Goal: Task Accomplishment & Management: Use online tool/utility

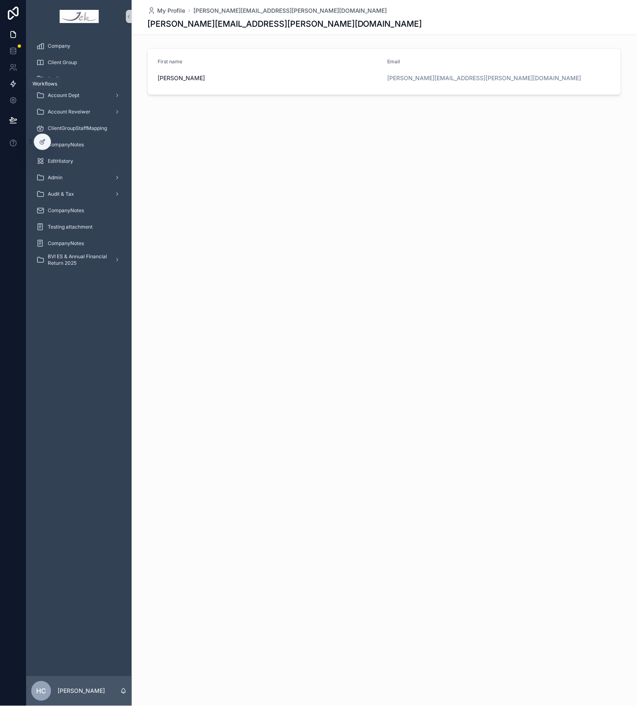
click at [13, 84] on icon at bounding box center [13, 84] width 8 height 8
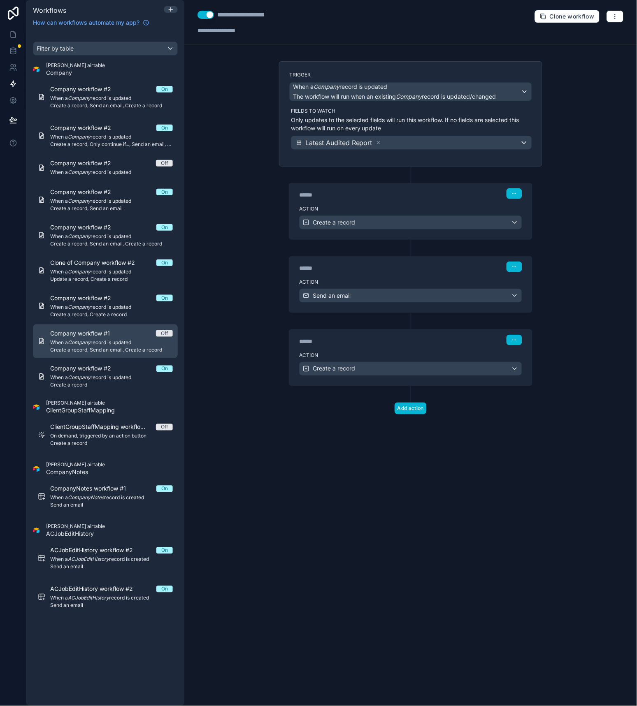
click at [111, 356] on link "Company workflow #1 Off When a Company record is updated Create a record, Send …" at bounding box center [105, 342] width 145 height 34
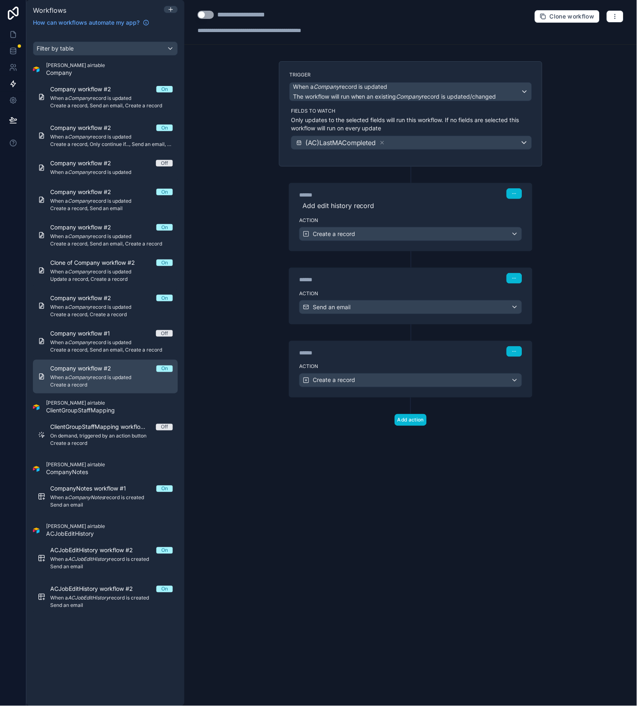
click at [117, 383] on span "Create a record" at bounding box center [111, 385] width 123 height 7
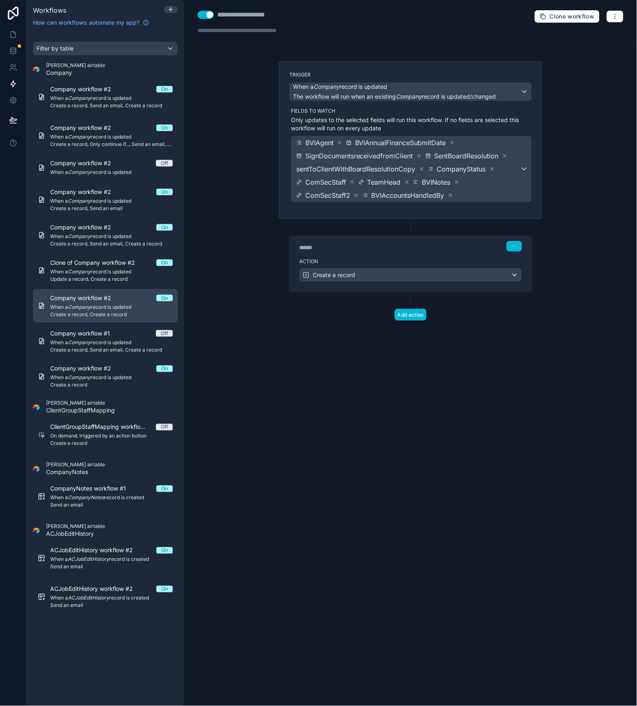
click at [116, 302] on span "Company workflow #2" at bounding box center [85, 298] width 71 height 8
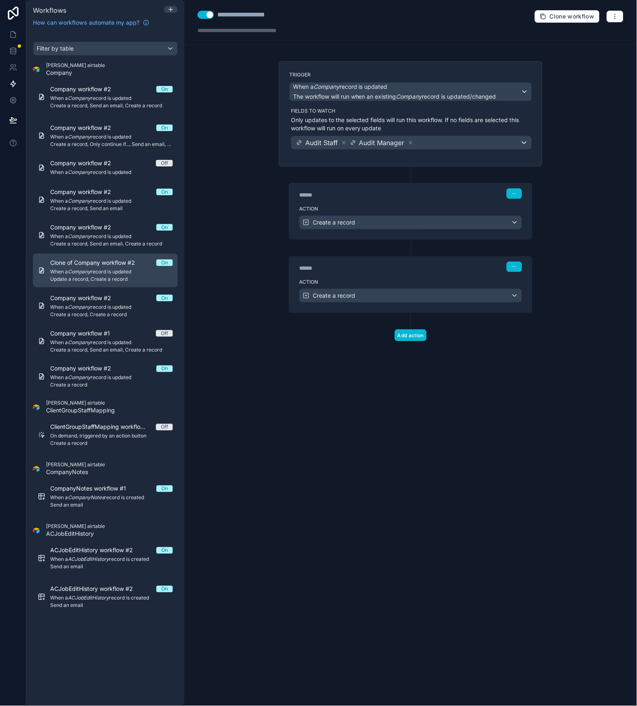
click at [114, 270] on span "When a Company record is updated" at bounding box center [111, 272] width 123 height 7
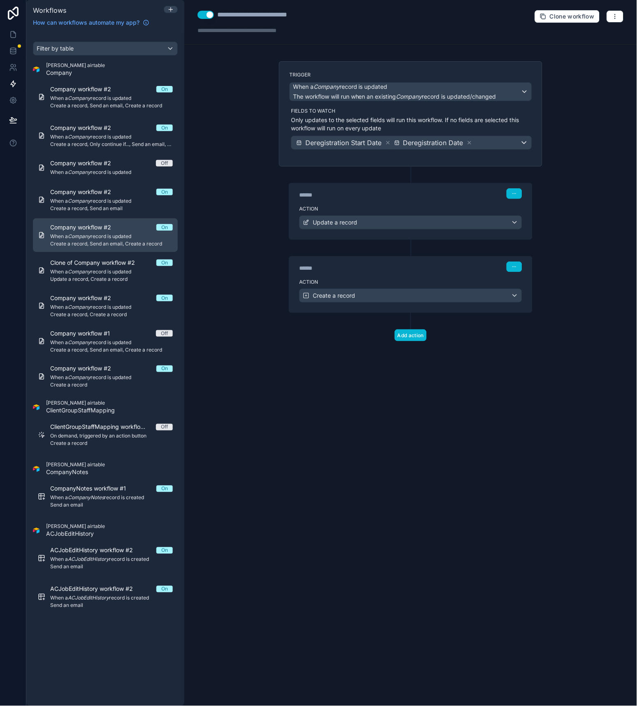
click at [122, 233] on span "When a Company record is updated" at bounding box center [111, 236] width 123 height 7
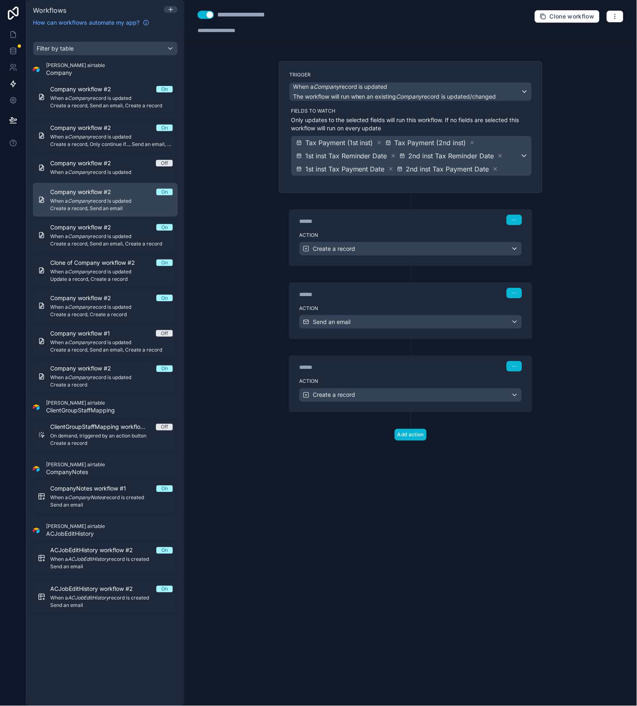
click at [110, 208] on span "Create a record, Send an email" at bounding box center [111, 208] width 123 height 7
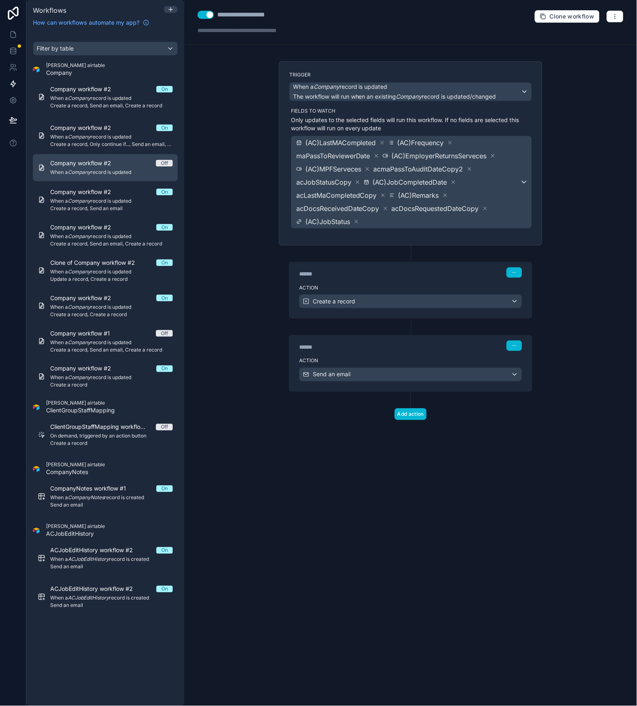
click at [111, 174] on span "When a Company record is updated" at bounding box center [111, 172] width 123 height 7
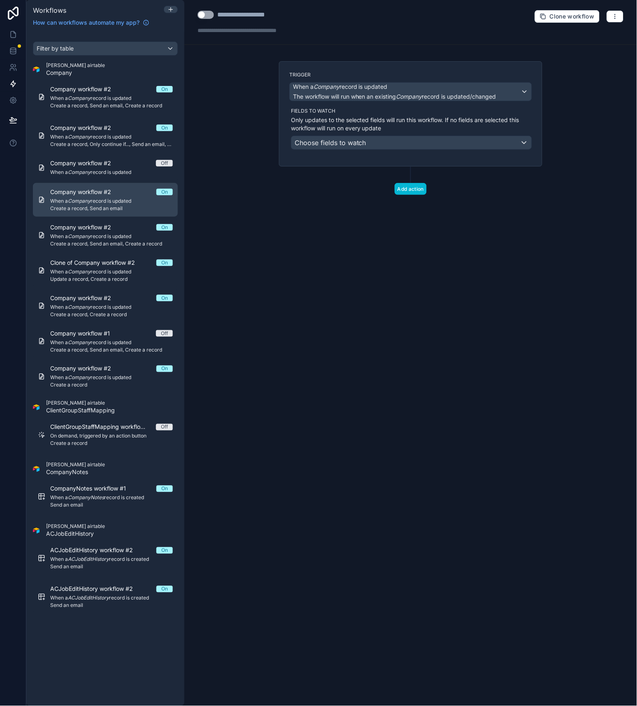
click at [104, 207] on span "Create a record, Send an email" at bounding box center [111, 208] width 123 height 7
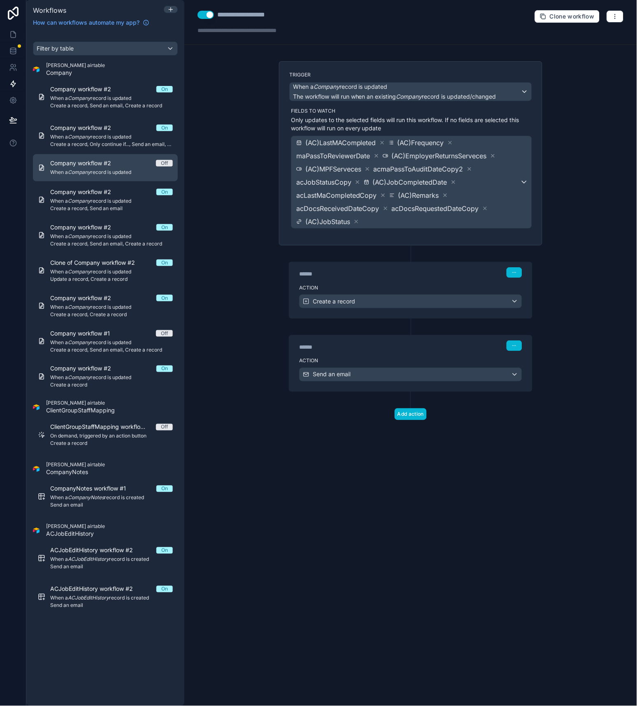
click at [106, 159] on span "Company workflow #2" at bounding box center [85, 163] width 71 height 8
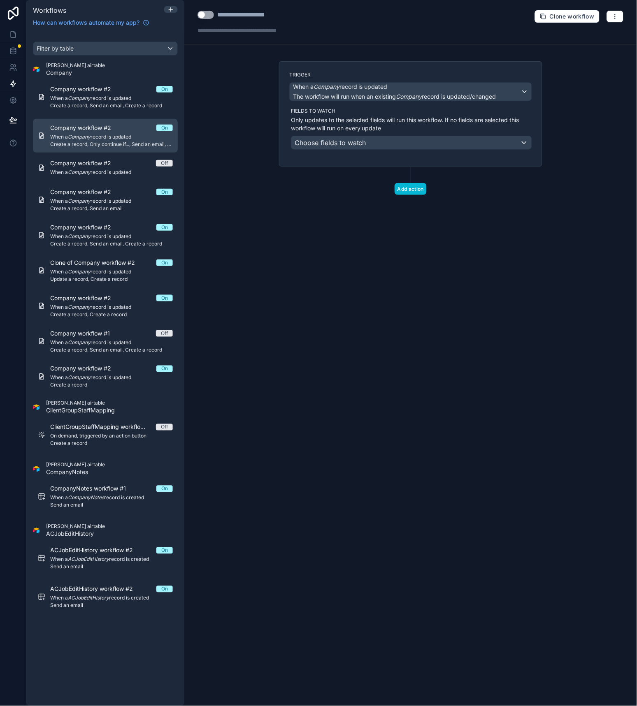
click at [105, 132] on div "Company workflow #2 On When a Company record is updated Create a record, Only c…" at bounding box center [111, 136] width 123 height 24
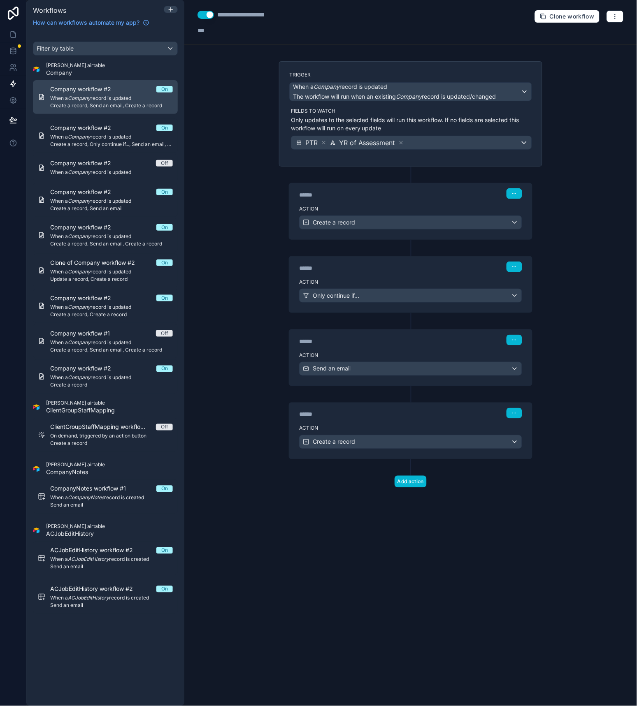
click at [110, 103] on span "Create a record, Send an email, Create a record" at bounding box center [111, 105] width 123 height 7
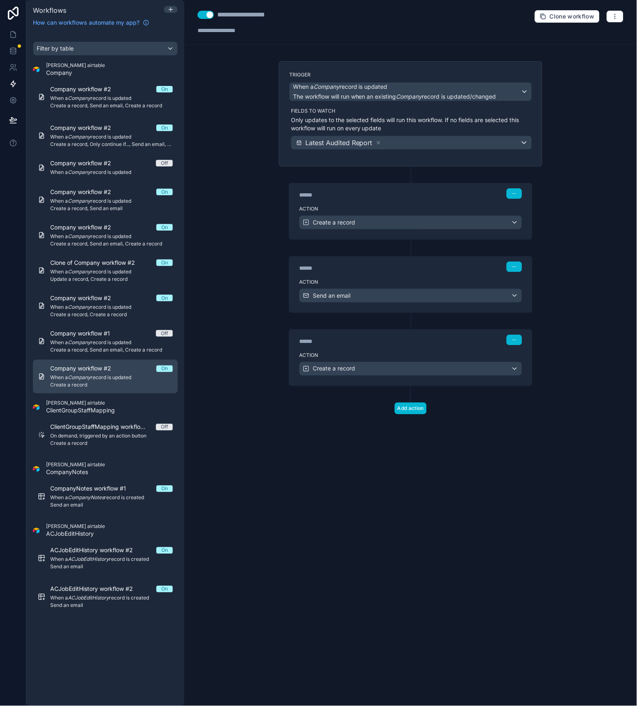
drag, startPoint x: 108, startPoint y: 377, endPoint x: 112, endPoint y: 381, distance: 5.2
click at [108, 377] on span "When a Company record is updated" at bounding box center [111, 378] width 123 height 7
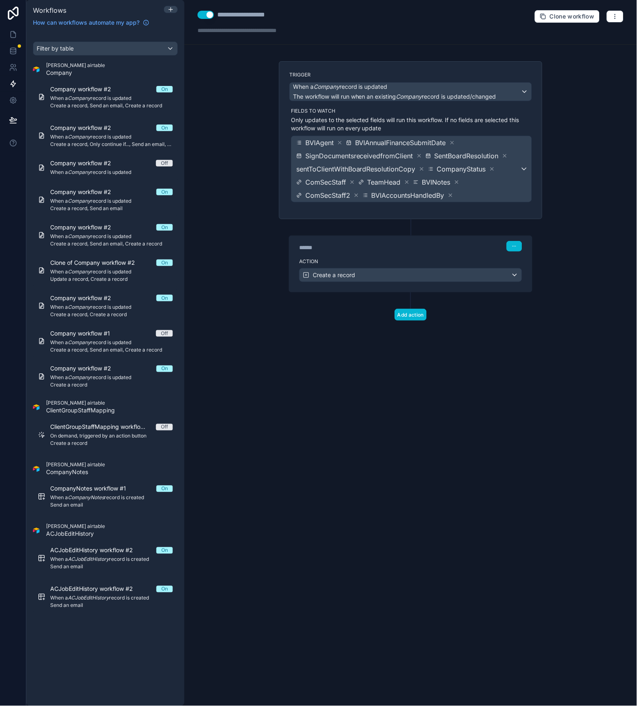
click at [381, 258] on label "Action" at bounding box center [410, 261] width 223 height 7
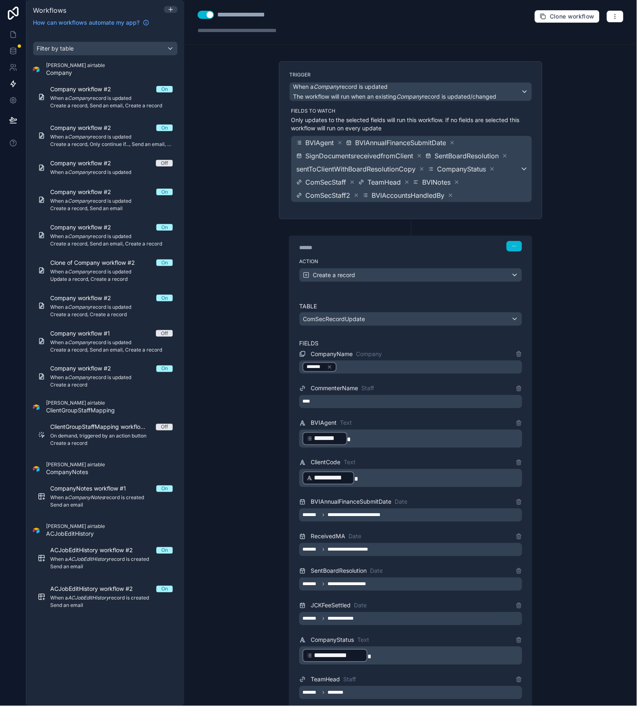
click at [226, 299] on div "**********" at bounding box center [410, 353] width 452 height 706
click at [586, 239] on div "**********" at bounding box center [410, 353] width 452 height 706
click at [399, 241] on div "****** Step 1" at bounding box center [410, 246] width 223 height 11
click at [368, 232] on div "**********" at bounding box center [410, 596] width 263 height 755
click at [135, 379] on span "When a Company record is updated" at bounding box center [111, 378] width 123 height 7
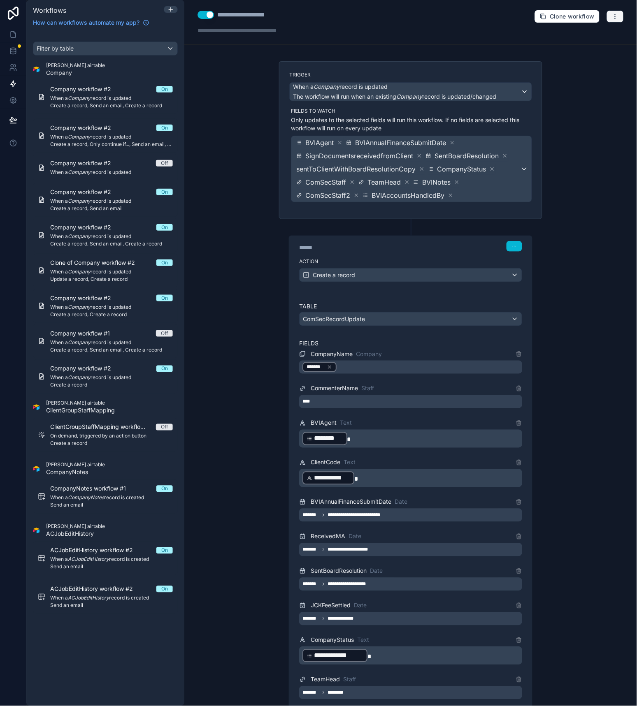
click at [612, 17] on icon "button" at bounding box center [615, 16] width 7 height 7
click at [367, 37] on div "**********" at bounding box center [410, 22] width 452 height 45
drag, startPoint x: 105, startPoint y: 383, endPoint x: 99, endPoint y: 380, distance: 6.8
click at [99, 380] on span "When a Company record is updated" at bounding box center [111, 378] width 123 height 7
click at [93, 379] on span "When a Company record is updated" at bounding box center [111, 378] width 123 height 7
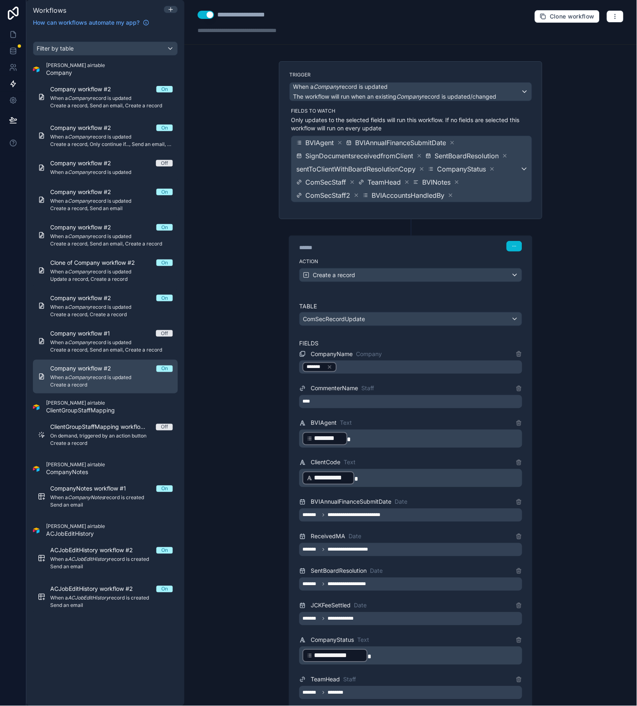
click at [93, 379] on span "When a Company record is updated" at bounding box center [111, 378] width 123 height 7
click at [97, 380] on span "When a Company record is updated" at bounding box center [111, 378] width 123 height 7
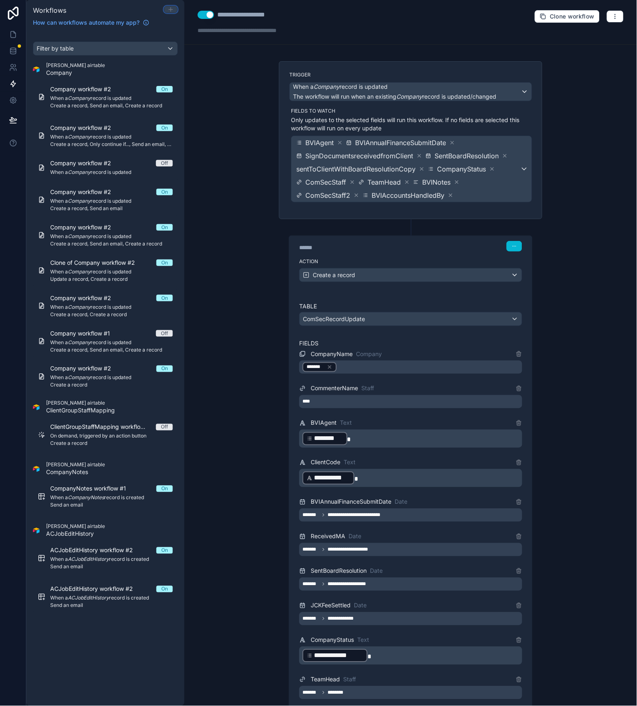
click at [171, 9] on icon at bounding box center [170, 9] width 7 height 7
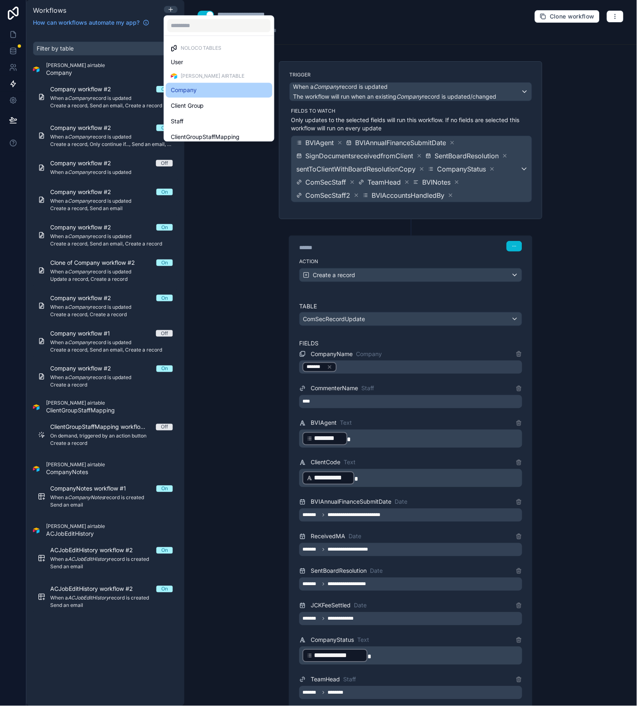
click at [202, 91] on div "Company" at bounding box center [219, 90] width 97 height 10
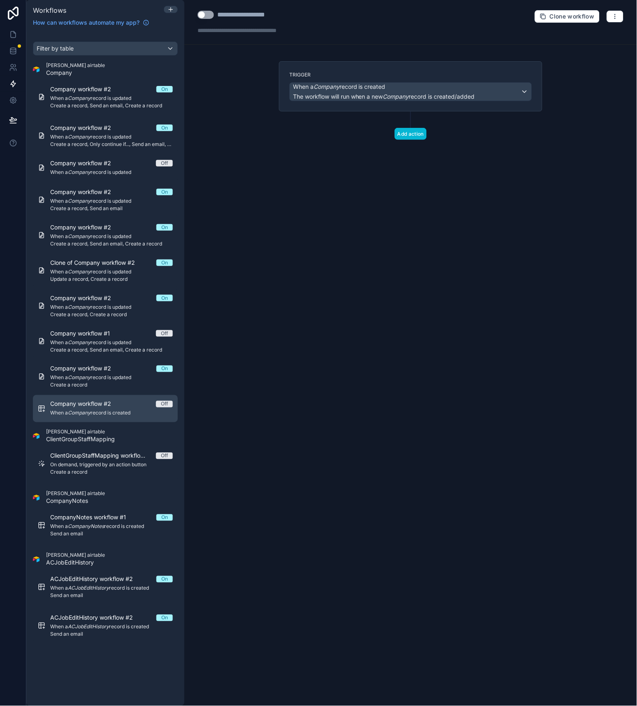
click at [117, 416] on span "When a Company record is created" at bounding box center [111, 413] width 123 height 7
click at [429, 86] on span "When a Company record is created" at bounding box center [384, 87] width 182 height 8
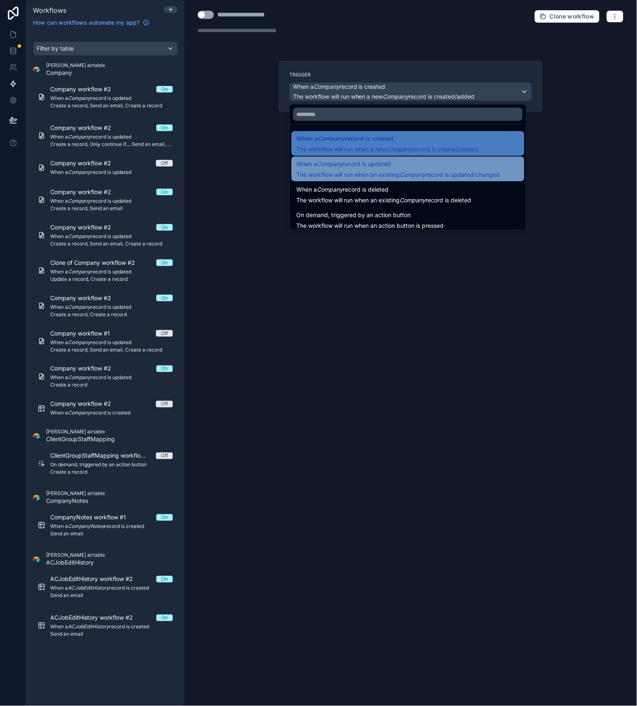
click at [404, 179] on div "When a Company record is updated The workflow will run when an existing Company…" at bounding box center [407, 169] width 233 height 25
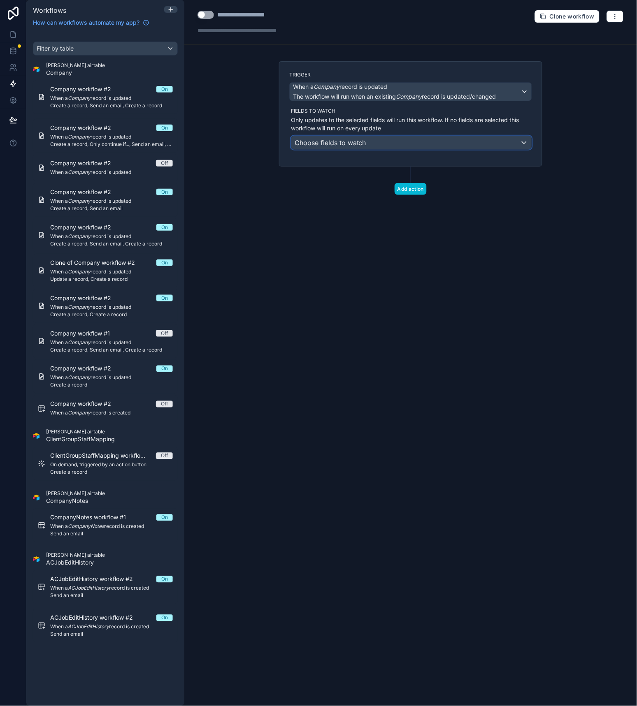
click at [365, 147] on span "Choose fields to watch" at bounding box center [331, 142] width 72 height 13
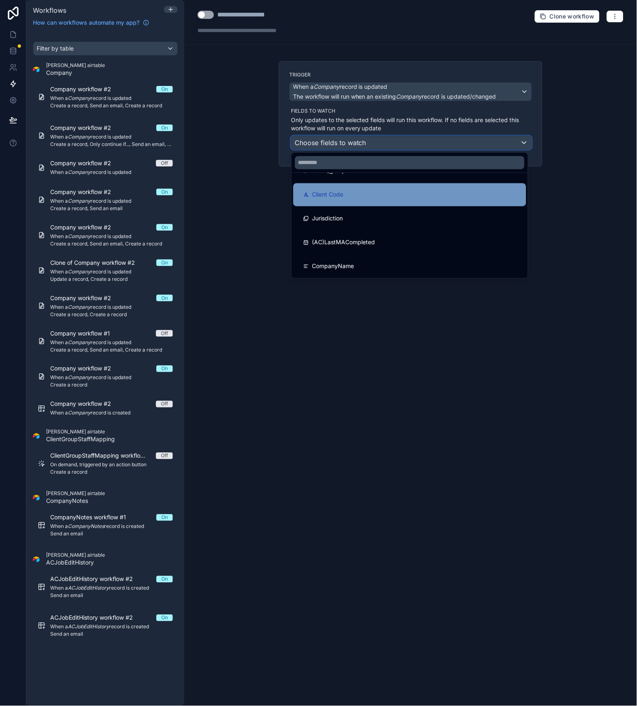
scroll to position [46, 0]
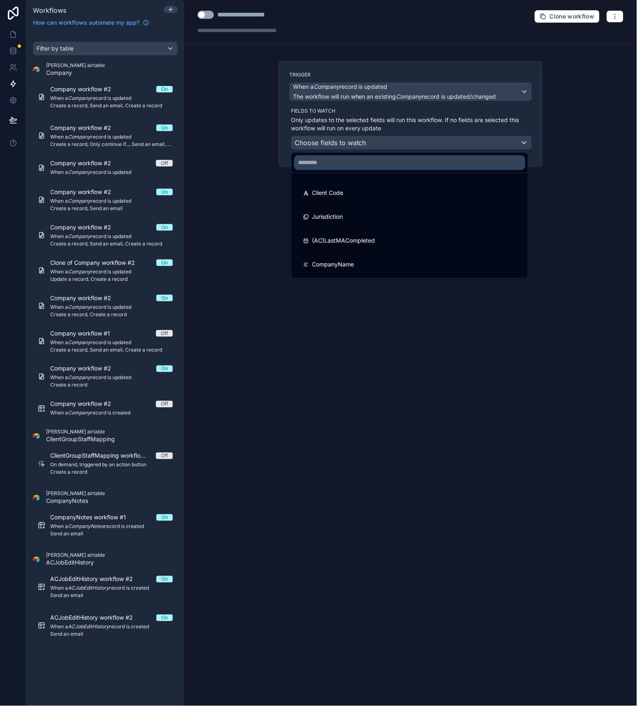
click at [334, 163] on input "text" at bounding box center [410, 162] width 230 height 13
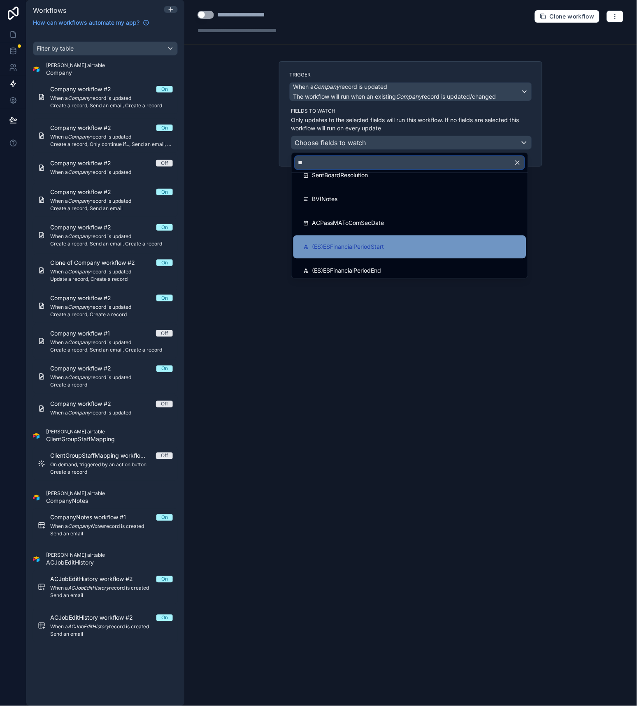
type input "**"
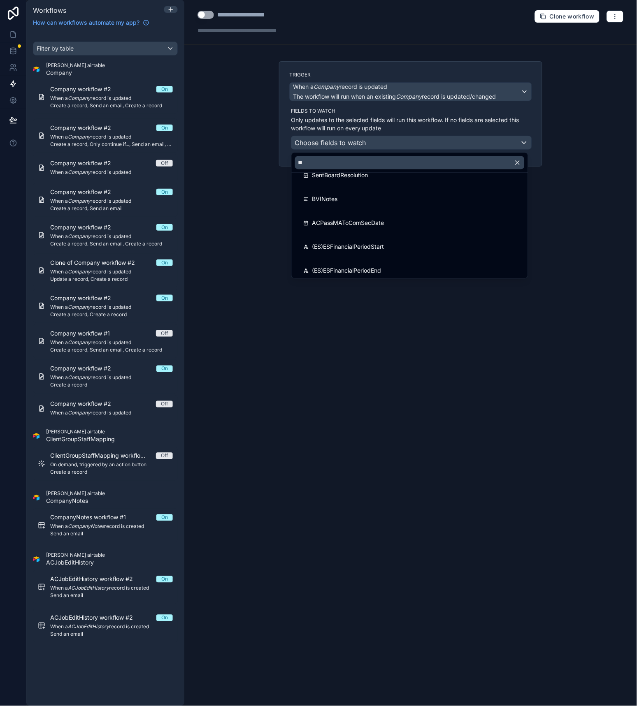
drag, startPoint x: 357, startPoint y: 243, endPoint x: 355, endPoint y: 235, distance: 8.0
click at [357, 243] on span "(ES)ESFinancialPeriodStart" at bounding box center [348, 247] width 72 height 10
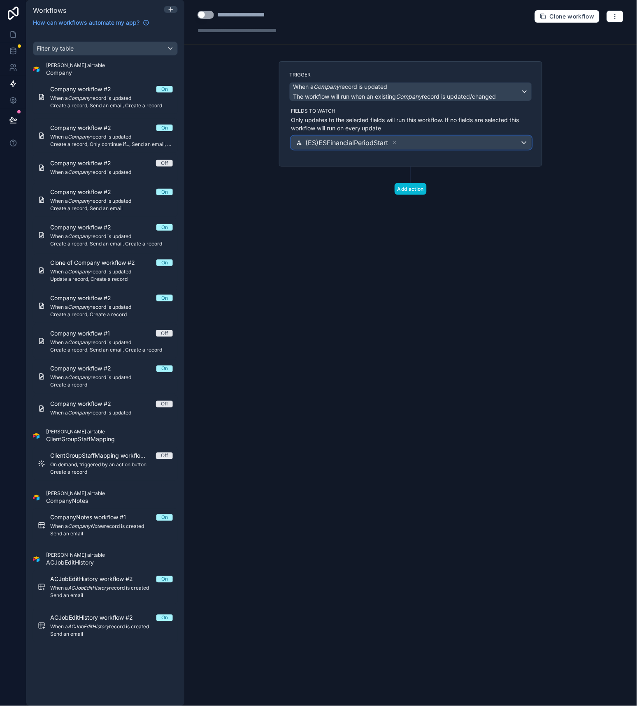
click at [422, 141] on div "(ES)ESFinancialPeriodStart" at bounding box center [411, 142] width 240 height 13
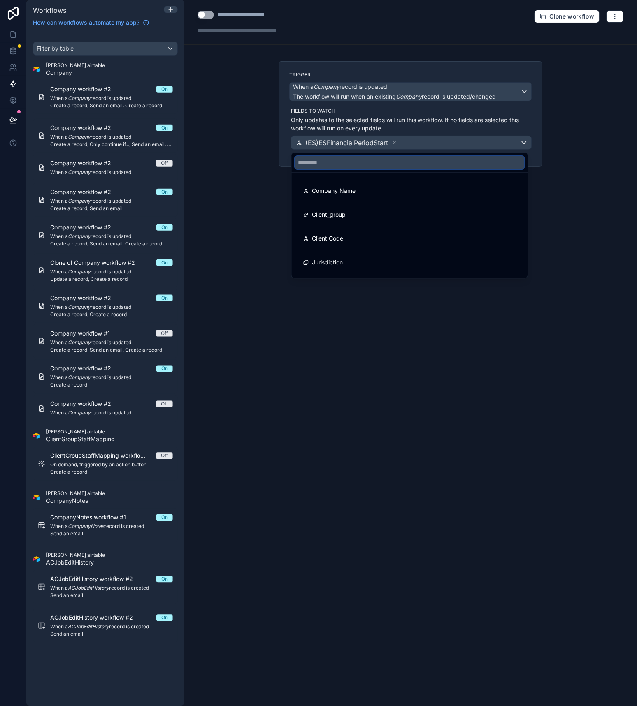
click at [347, 167] on input "text" at bounding box center [410, 162] width 230 height 13
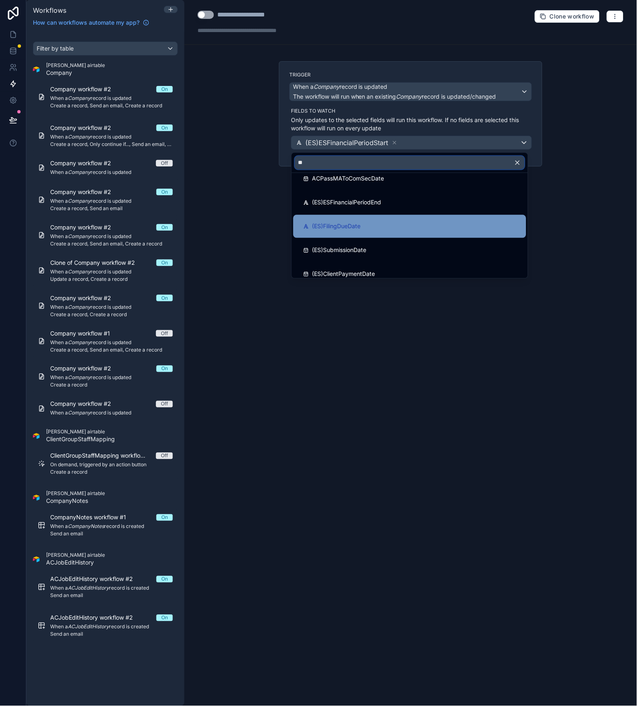
scroll to position [228, 0]
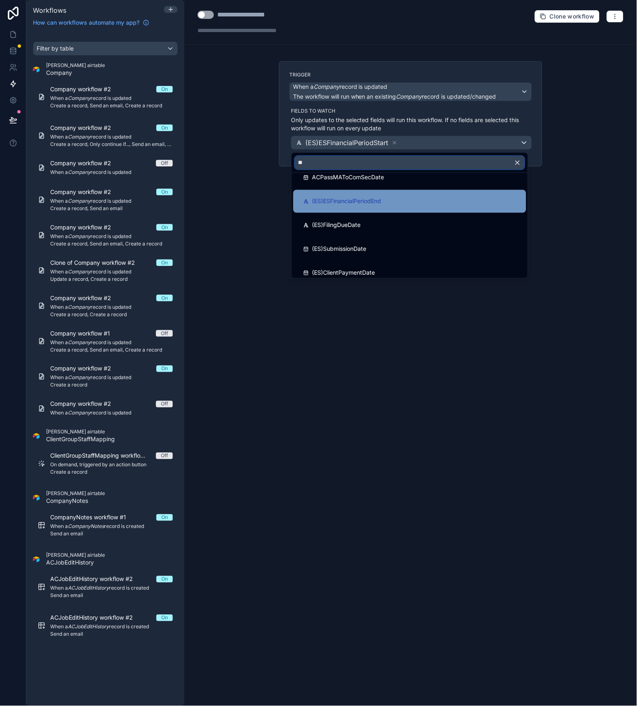
type input "**"
click at [362, 204] on span "(ES)ESFinancialPeriodEnd" at bounding box center [346, 202] width 69 height 10
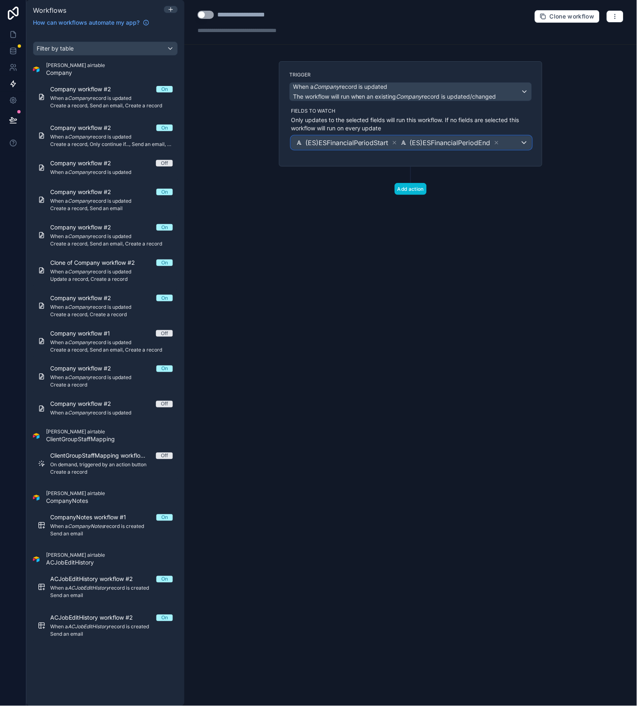
click at [503, 145] on div "(ES)ESFinancialPeriodStart (ES)ESFinancialPeriodEnd" at bounding box center [411, 142] width 240 height 13
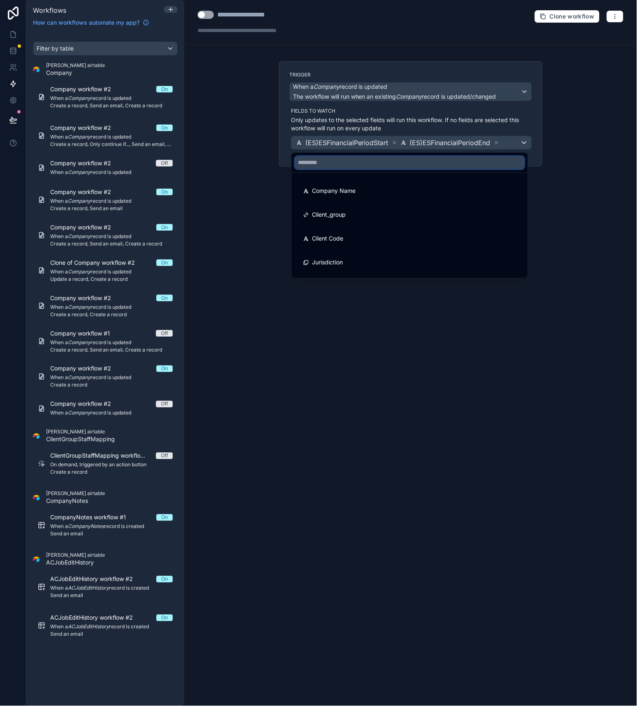
click at [321, 167] on input "text" at bounding box center [410, 162] width 230 height 13
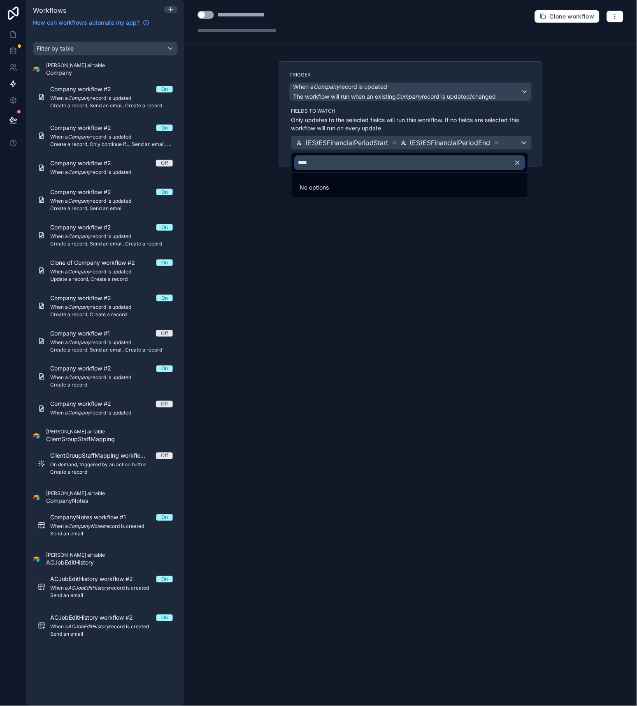
click at [321, 165] on input "****" at bounding box center [410, 162] width 230 height 13
click at [298, 161] on input "***" at bounding box center [410, 162] width 230 height 13
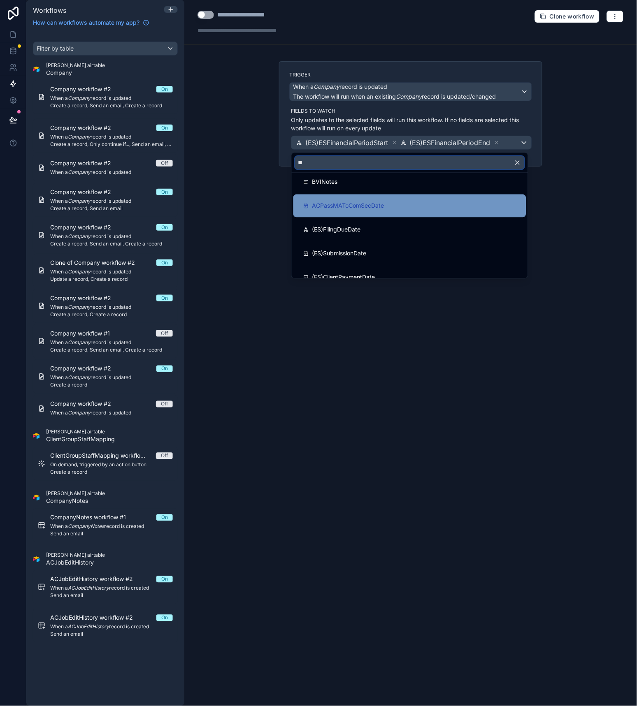
scroll to position [174, 0]
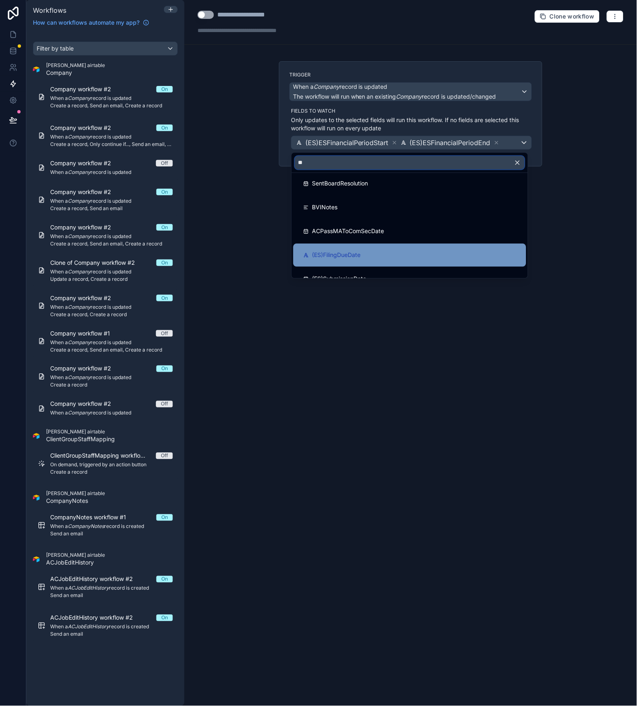
type input "**"
click at [365, 253] on div "(ES)FilingDueDate" at bounding box center [409, 256] width 213 height 10
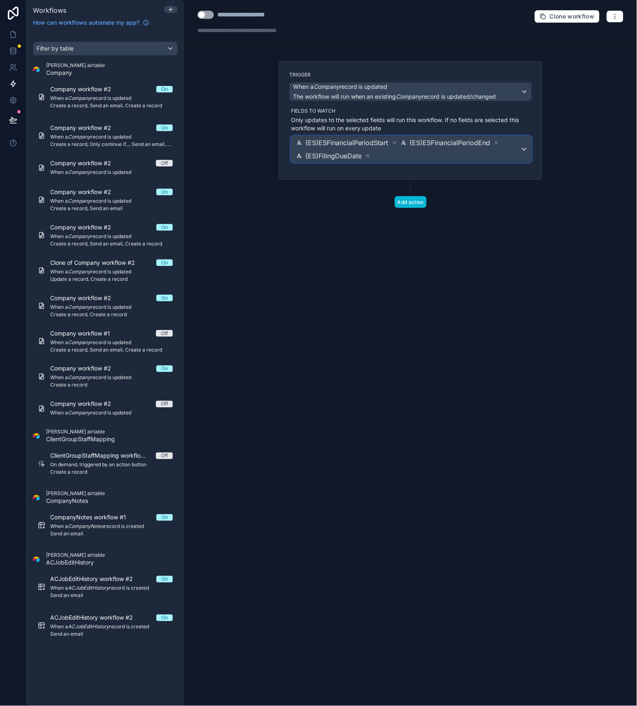
click at [408, 159] on span "(ES)ESFinancialPeriodStart (ES)ESFinancialPeriodEnd (ES)FilingDueDate" at bounding box center [407, 149] width 225 height 26
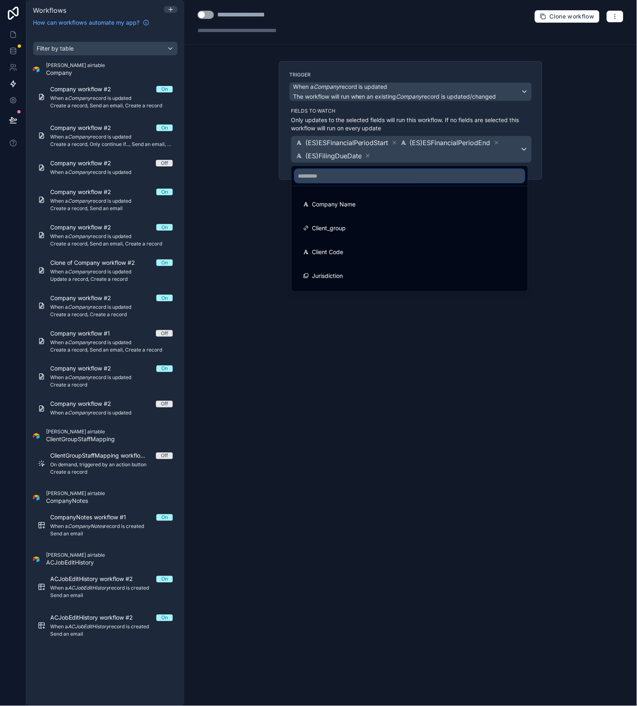
click at [339, 180] on input "text" at bounding box center [410, 175] width 230 height 13
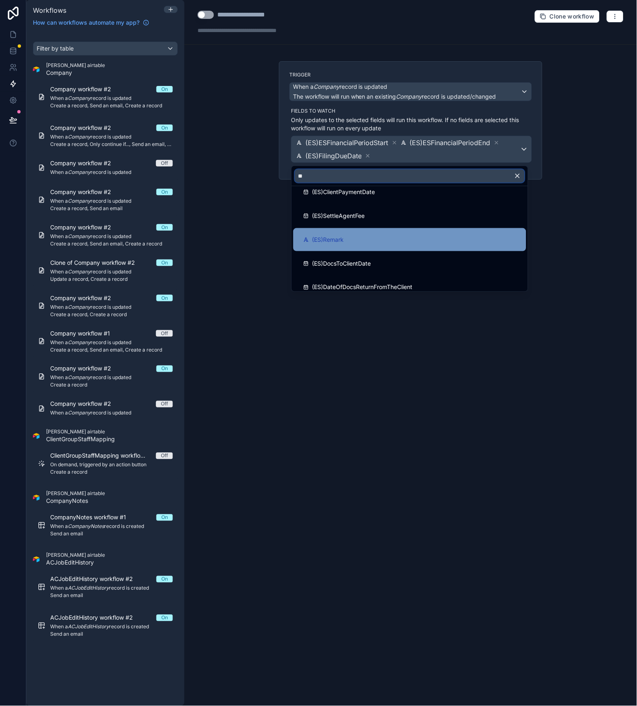
scroll to position [274, 0]
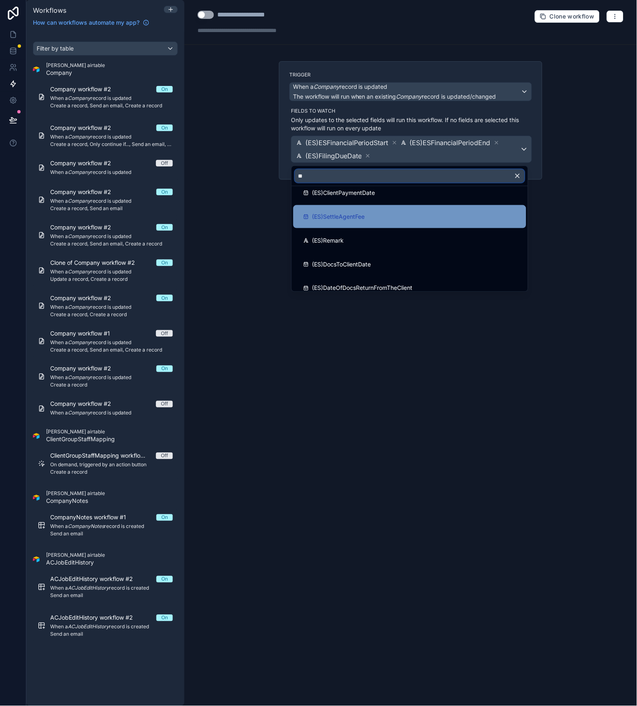
type input "**"
click at [351, 215] on span "(ES)SettleAgentFee" at bounding box center [338, 217] width 53 height 10
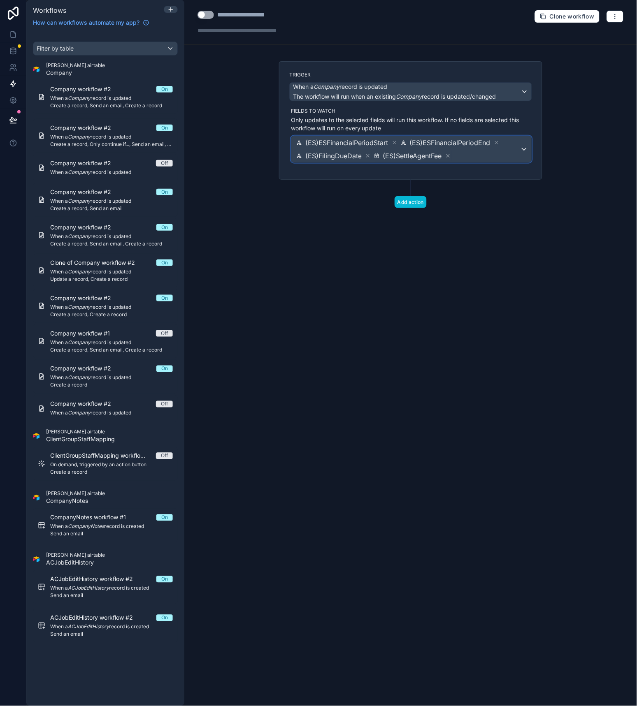
click at [494, 155] on span "(ES)ESFinancialPeriodStart (ES)ESFinancialPeriodEnd (ES)FilingDueDate (ES)Settl…" at bounding box center [407, 149] width 225 height 26
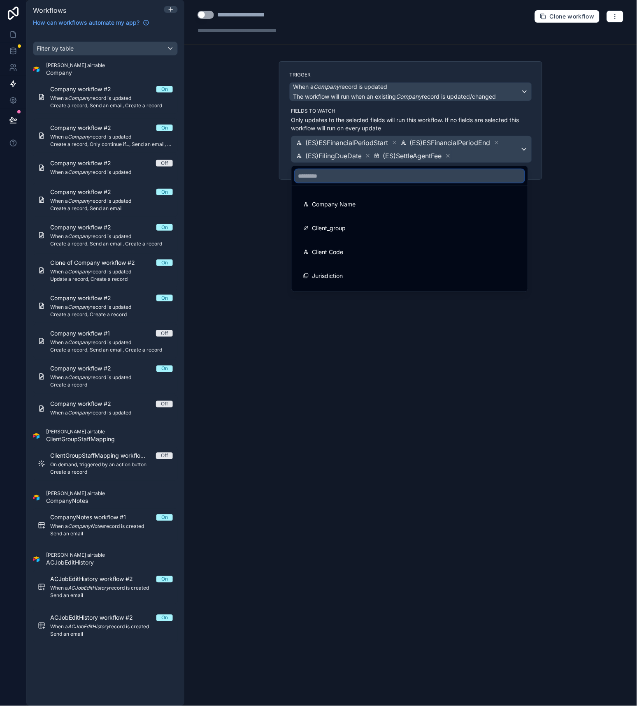
click at [375, 177] on input "text" at bounding box center [410, 175] width 230 height 13
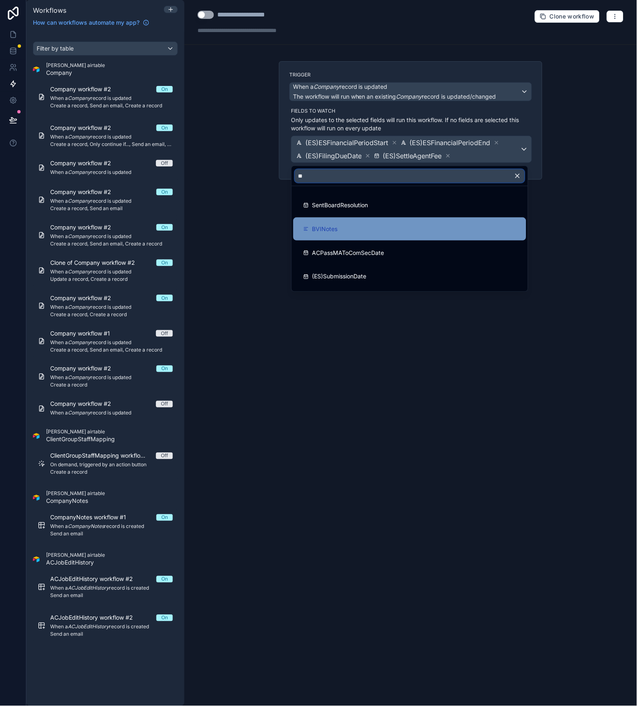
scroll to position [183, 0]
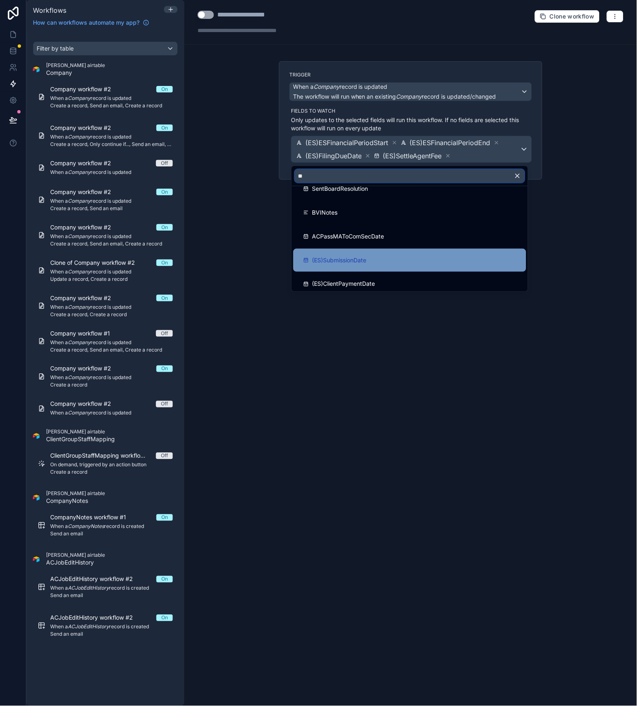
type input "**"
click at [358, 253] on div "(ES)SubmissionDate" at bounding box center [409, 260] width 233 height 23
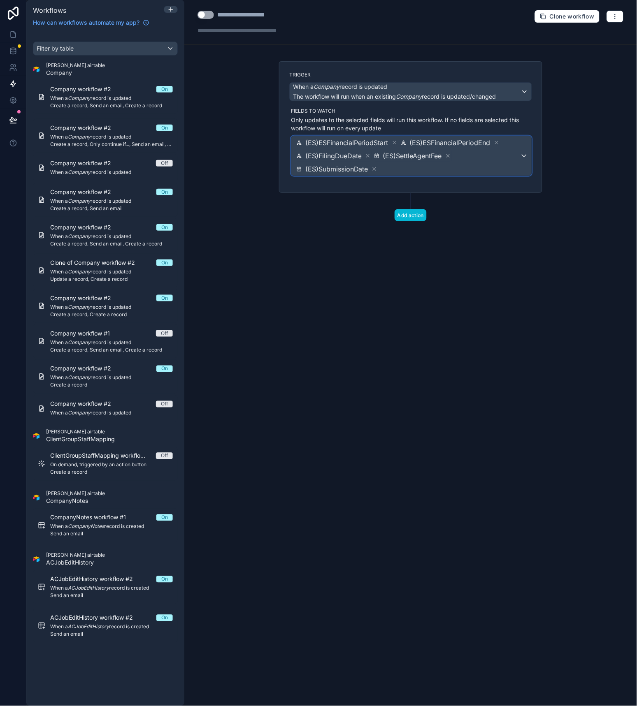
click at [477, 169] on span "(ES)ESFinancialPeriodStart (ES)ESFinancialPeriodEnd (ES)FilingDueDate (ES)Settl…" at bounding box center [407, 155] width 225 height 39
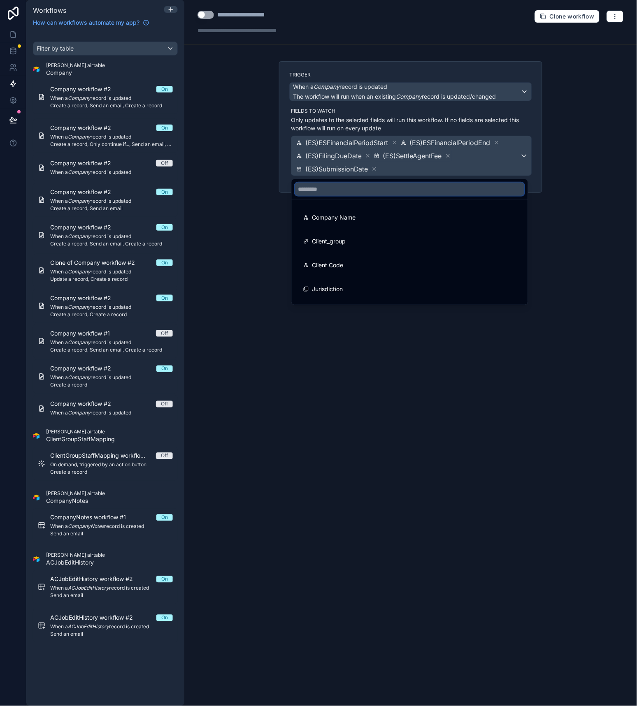
click at [395, 189] on input "text" at bounding box center [410, 189] width 230 height 13
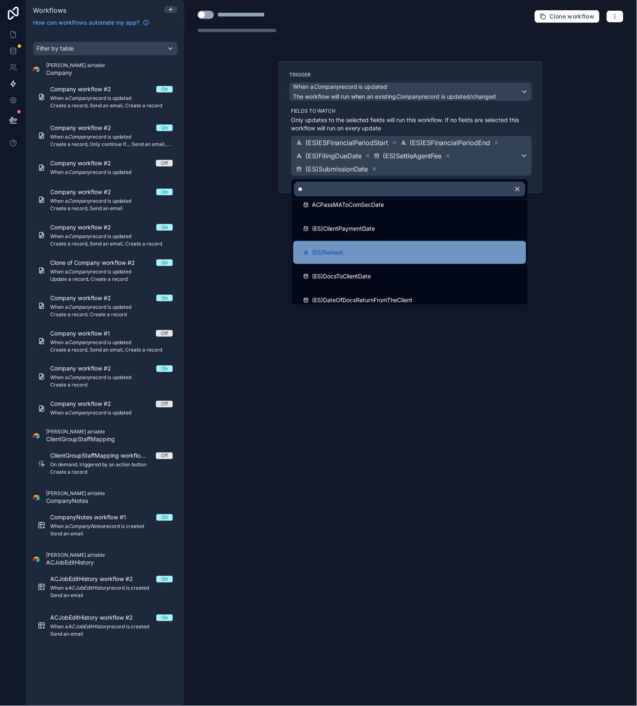
scroll to position [228, 0]
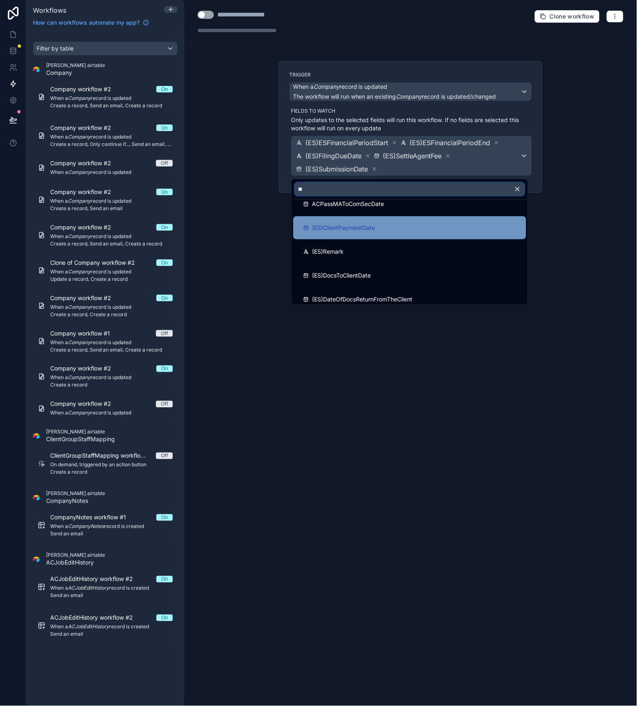
type input "**"
click at [358, 230] on span "(ES)ClientPaymentDate" at bounding box center [343, 228] width 63 height 10
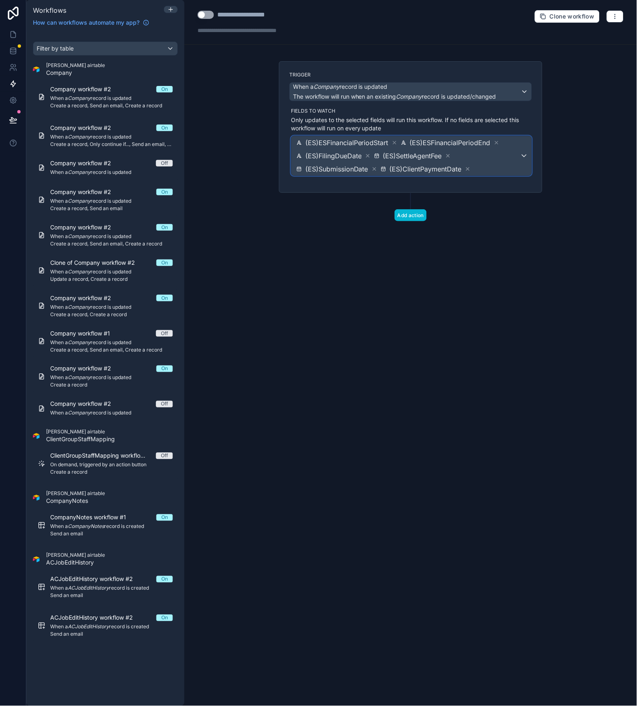
click at [491, 169] on span "(ES)ESFinancialPeriodStart (ES)ESFinancialPeriodEnd (ES)FilingDueDate (ES)Settl…" at bounding box center [407, 155] width 225 height 39
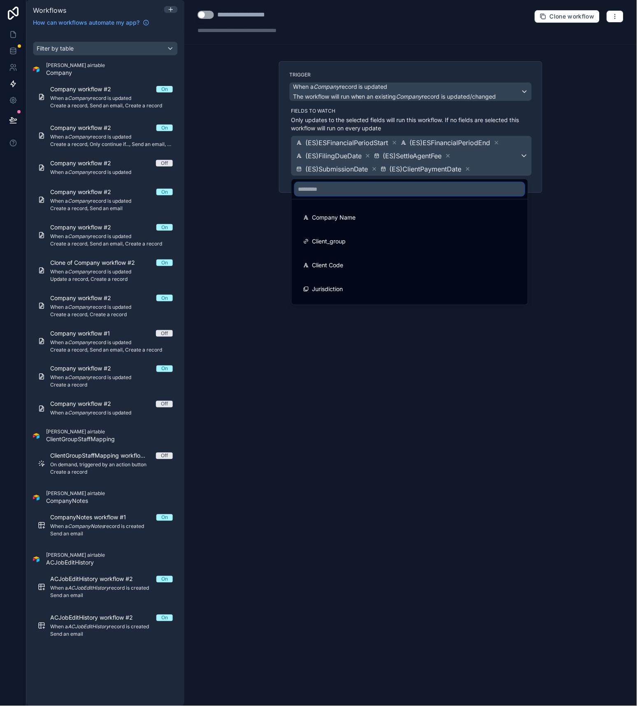
click at [374, 184] on input "text" at bounding box center [410, 189] width 230 height 13
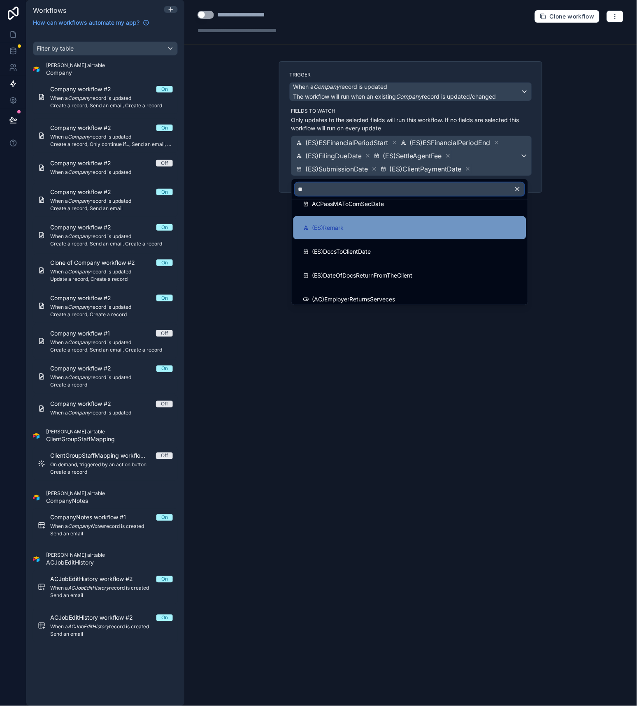
type input "**"
click at [342, 235] on div "(ES)Remark" at bounding box center [409, 227] width 233 height 23
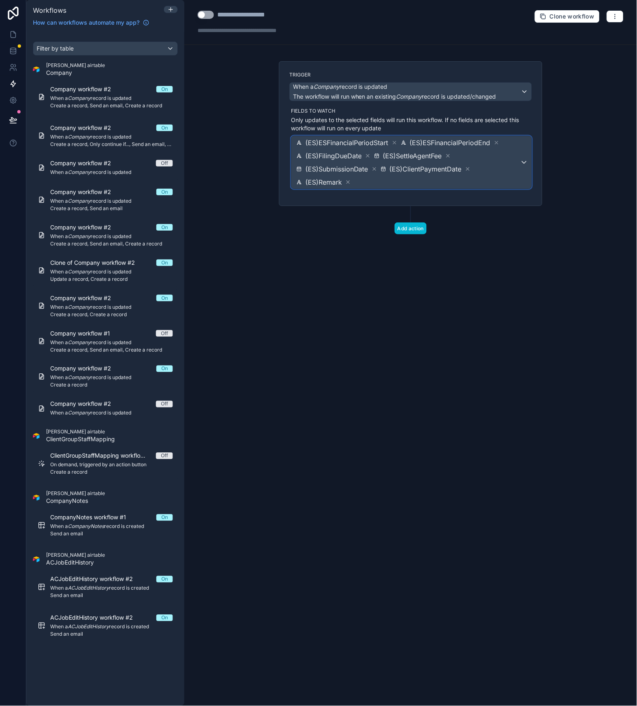
click at [465, 178] on span "(ES)ESFinancialPeriodStart (ES)ESFinancialPeriodEnd (ES)FilingDueDate (ES)Settl…" at bounding box center [407, 162] width 225 height 53
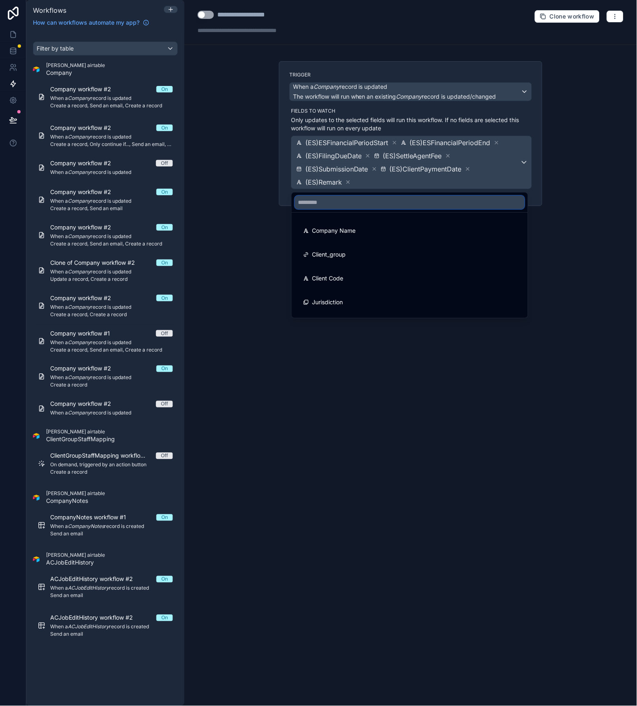
click at [392, 204] on input "text" at bounding box center [410, 202] width 230 height 13
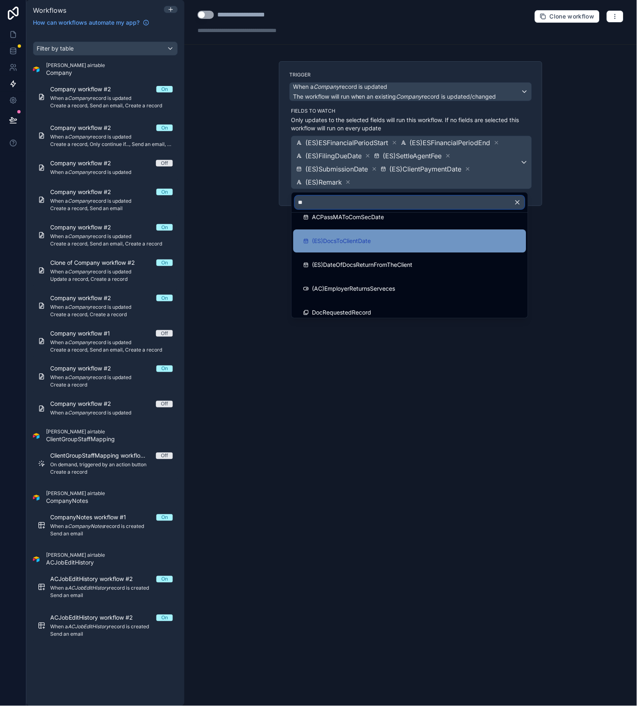
type input "**"
click at [361, 241] on span "(ES)DocsToClientDate" at bounding box center [341, 241] width 59 height 10
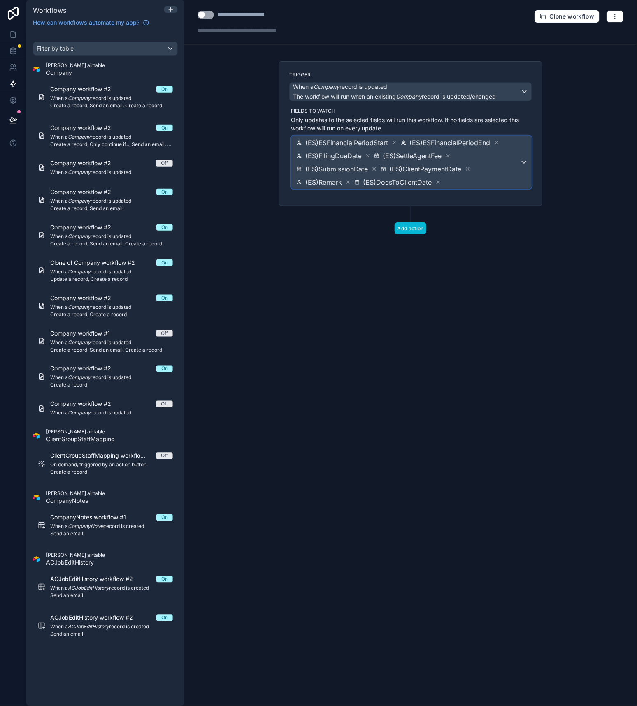
click at [503, 174] on span "(ES)ESFinancialPeriodStart (ES)ESFinancialPeriodEnd (ES)FilingDueDate (ES)Settl…" at bounding box center [407, 162] width 225 height 53
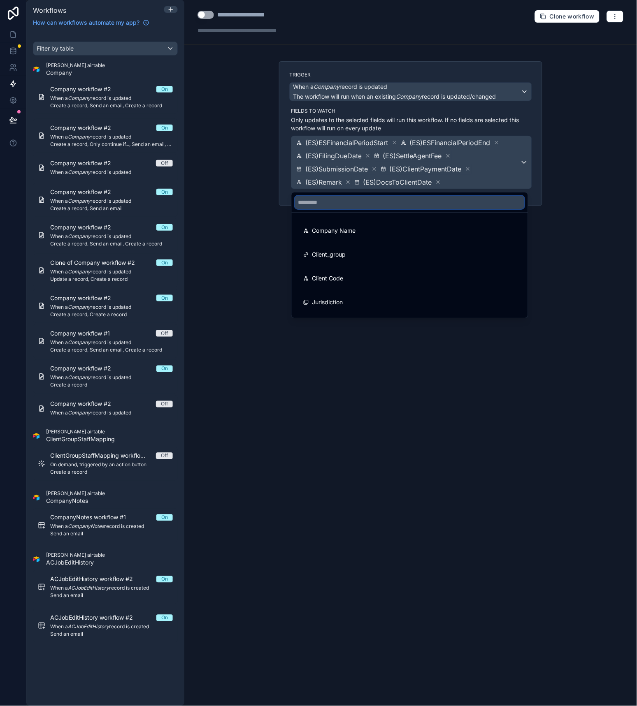
click at [411, 201] on input "text" at bounding box center [410, 202] width 230 height 13
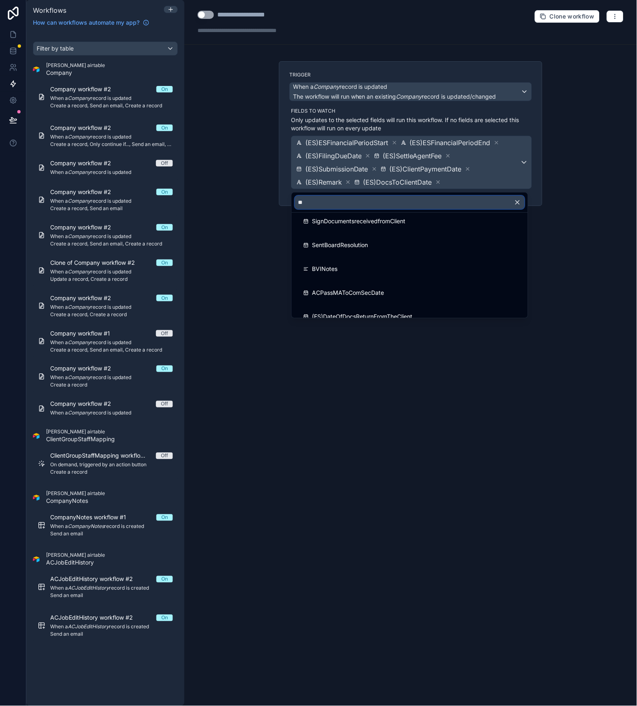
scroll to position [183, 0]
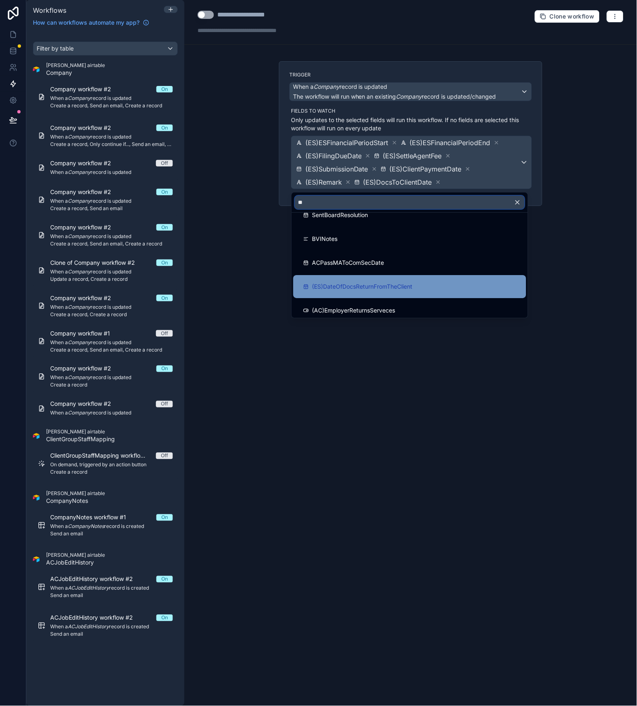
type input "**"
click at [353, 282] on span "(ES)DateOfDocsReturnFromTheClient" at bounding box center [362, 287] width 100 height 10
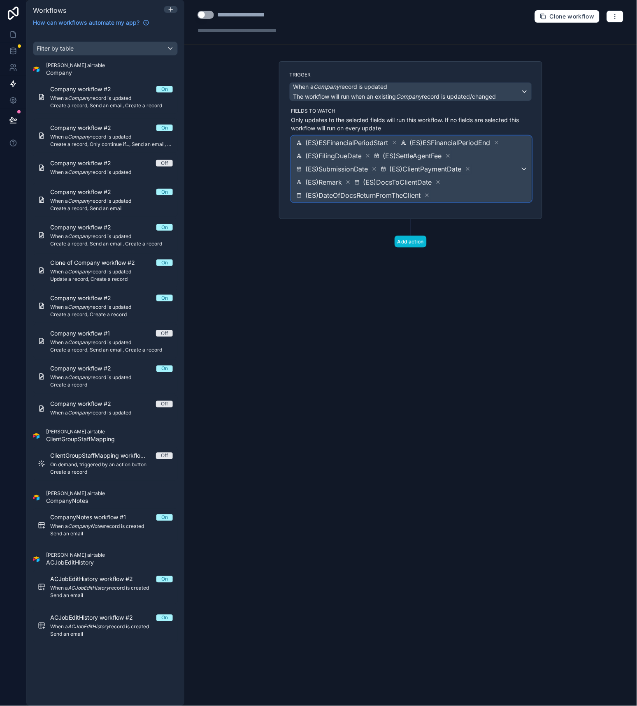
click at [467, 190] on span "(ES)ESFinancialPeriodStart (ES)ESFinancialPeriodEnd (ES)FilingDueDate (ES)Settl…" at bounding box center [407, 169] width 225 height 66
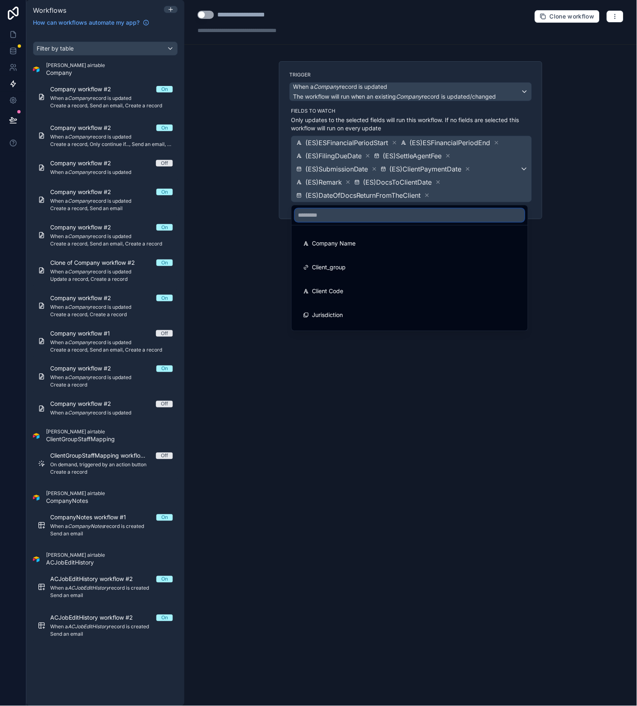
click at [408, 216] on input "text" at bounding box center [410, 215] width 230 height 13
type input "**"
click at [521, 214] on button "button" at bounding box center [521, 215] width 14 height 20
click at [561, 258] on div at bounding box center [318, 353] width 637 height 706
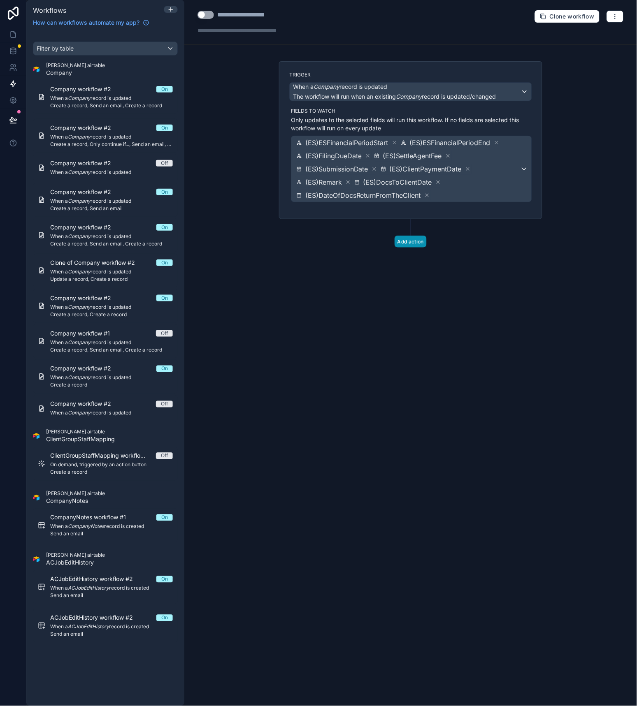
click at [414, 244] on button "Add action" at bounding box center [410, 242] width 32 height 12
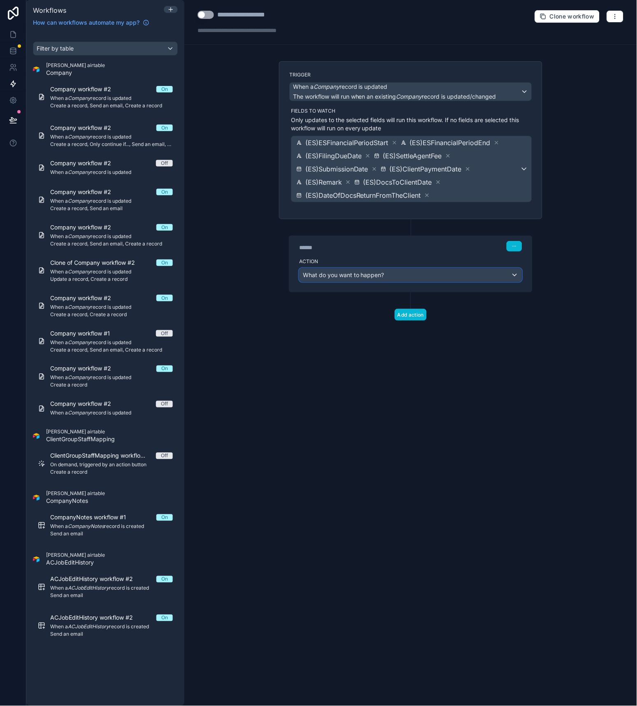
click at [384, 276] on div "What do you want to happen?" at bounding box center [410, 275] width 222 height 13
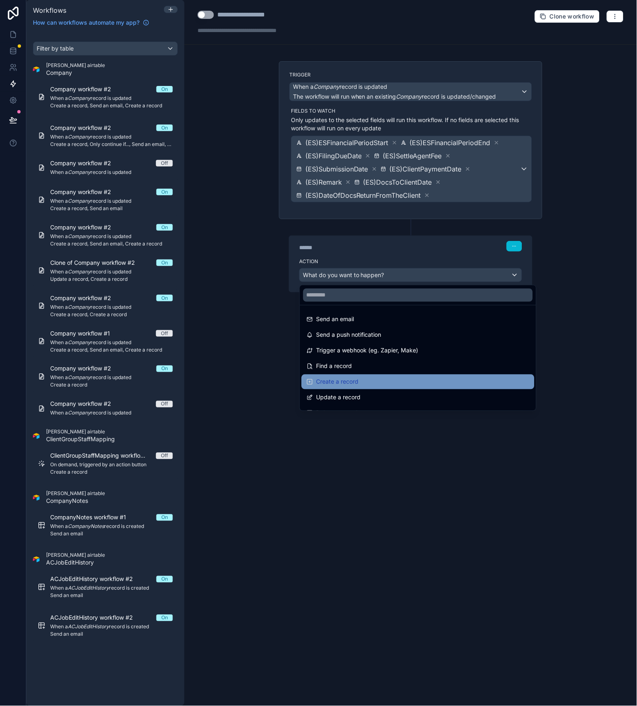
click at [369, 379] on div "Create a record" at bounding box center [417, 382] width 223 height 10
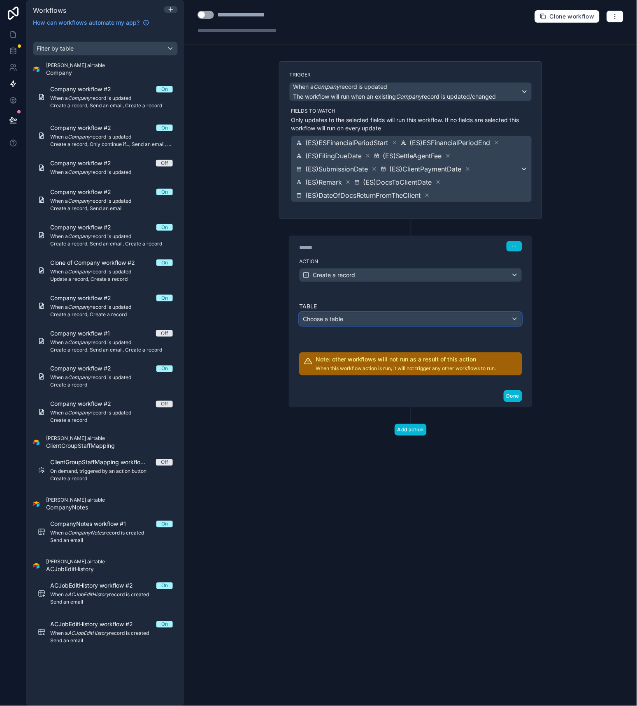
click at [375, 322] on div "Choose a table" at bounding box center [410, 319] width 222 height 13
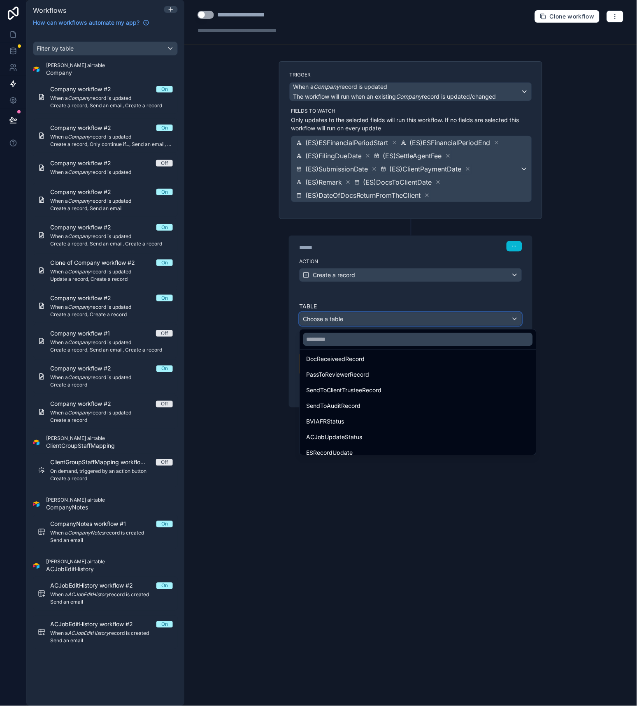
scroll to position [458, 0]
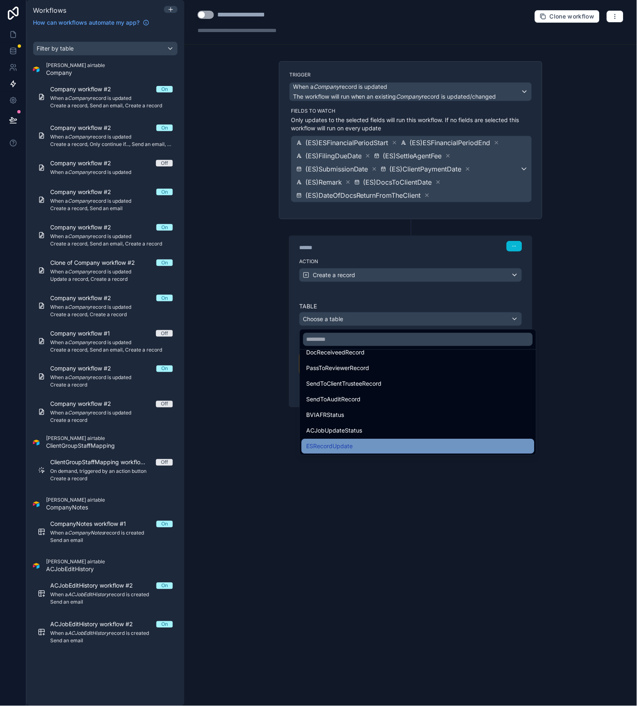
click at [348, 446] on span "ESRecordUpdate" at bounding box center [329, 447] width 46 height 10
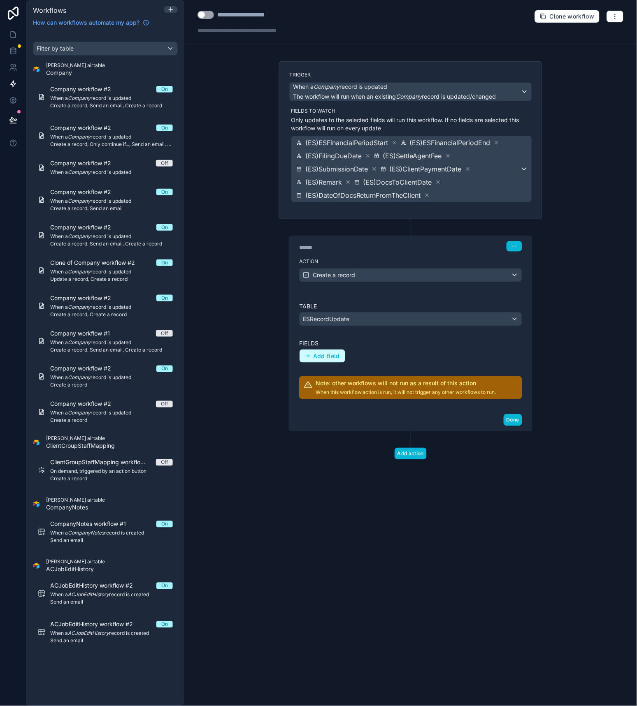
click at [334, 361] on button "Add field" at bounding box center [322, 356] width 46 height 13
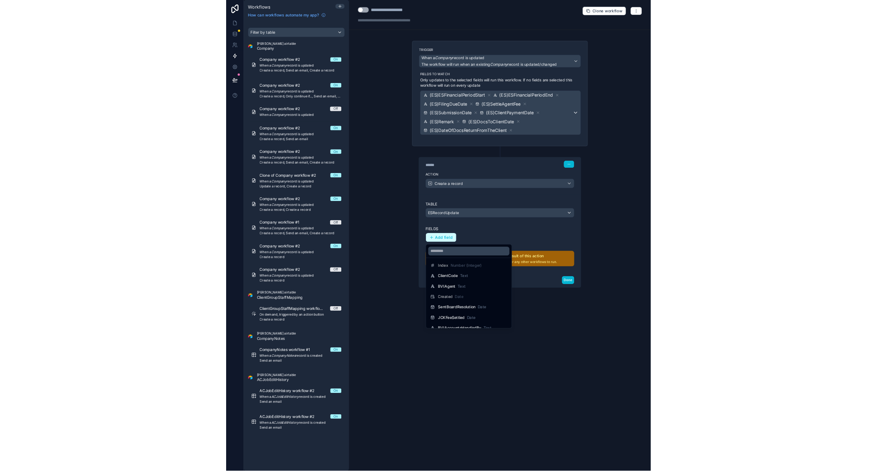
scroll to position [0, 0]
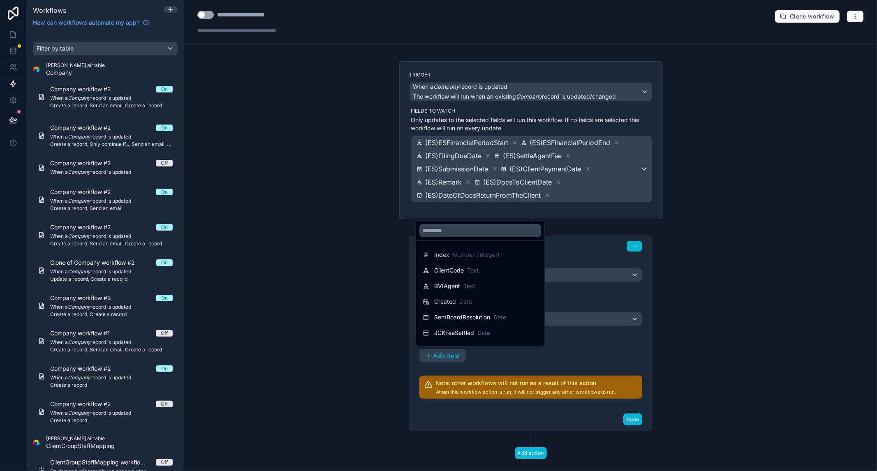
drag, startPoint x: 687, startPoint y: 98, endPoint x: 679, endPoint y: 114, distance: 18.2
